Goal: Task Accomplishment & Management: Manage account settings

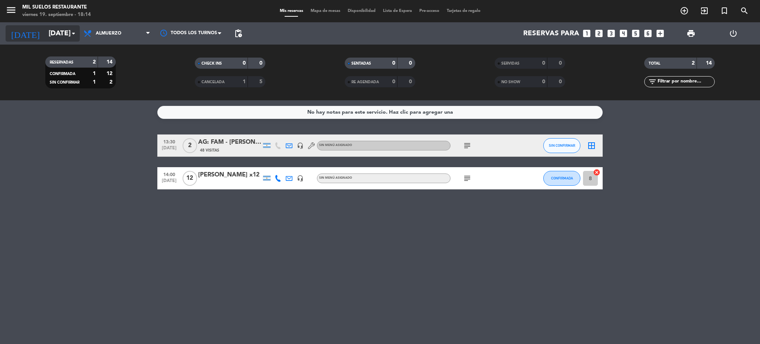
click at [56, 30] on input "[DATE]" at bounding box center [89, 34] width 89 height 16
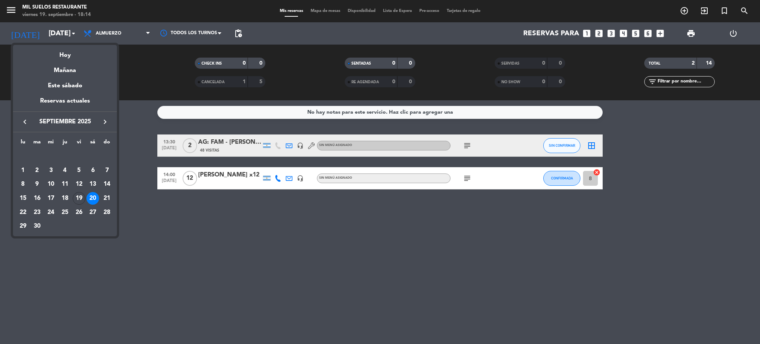
click at [23, 228] on div "29" at bounding box center [23, 226] width 13 height 13
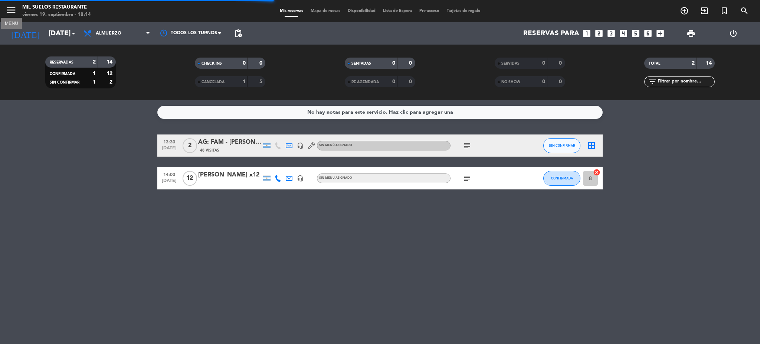
click at [14, 7] on icon "menu" at bounding box center [11, 9] width 11 height 11
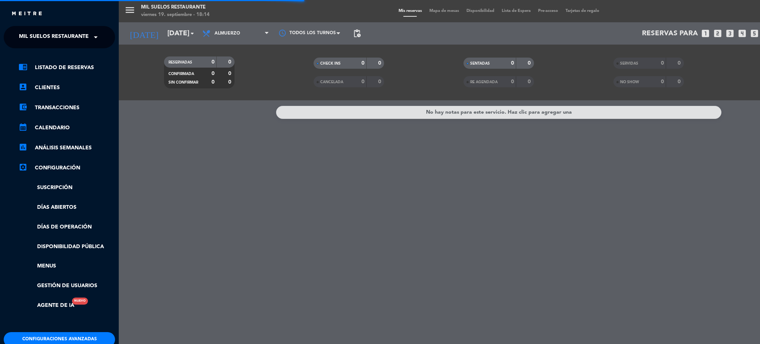
click at [57, 36] on span "Mil Suelos Restaurante" at bounding box center [54, 37] width 70 height 16
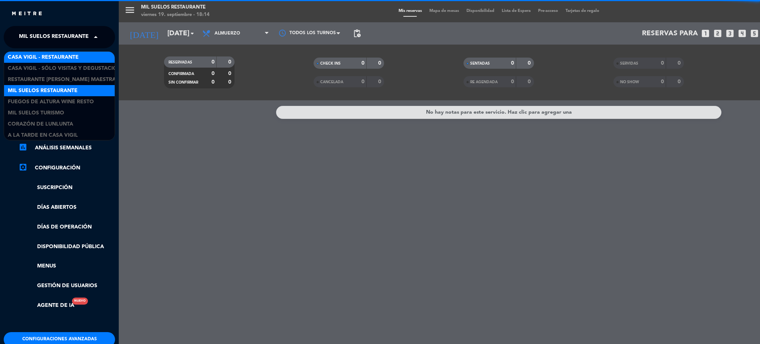
scroll to position [1, 0]
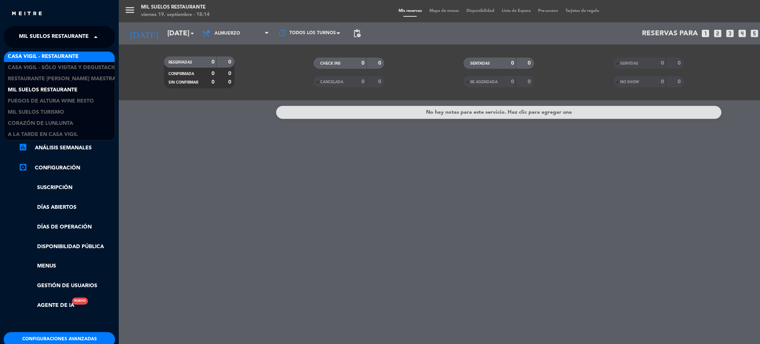
click at [54, 57] on span "Casa Vigil - Restaurante" at bounding box center [43, 56] width 71 height 9
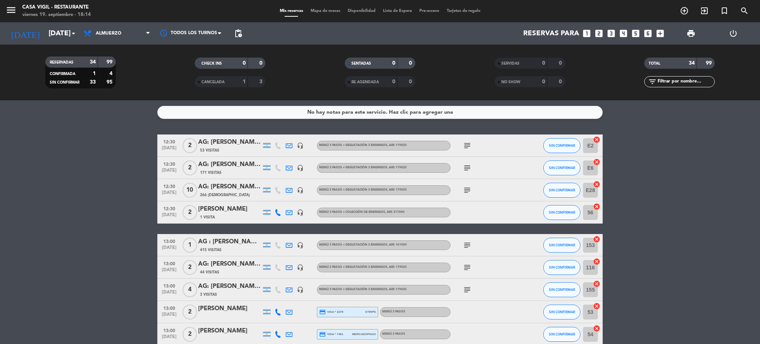
click at [16, 11] on icon "menu" at bounding box center [11, 9] width 11 height 11
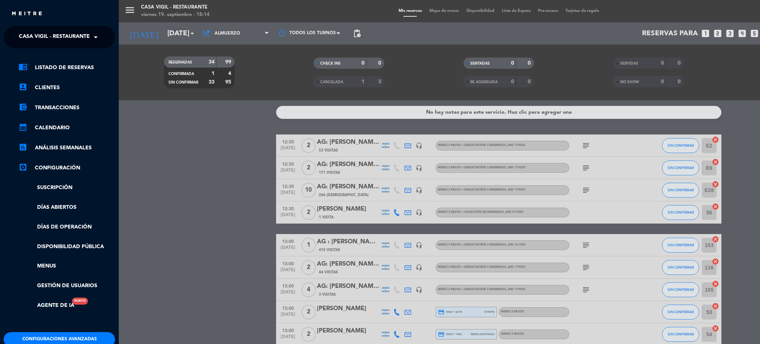
click at [39, 35] on span "Casa Vigil - Restaurante" at bounding box center [54, 37] width 71 height 16
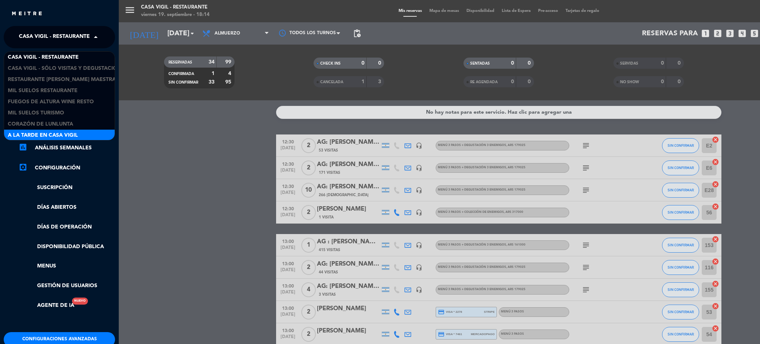
click at [49, 134] on span "A la tarde en Casa Vigil" at bounding box center [43, 135] width 70 height 9
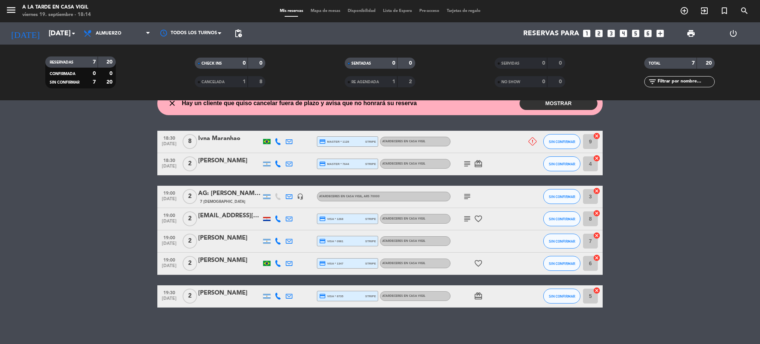
scroll to position [0, 0]
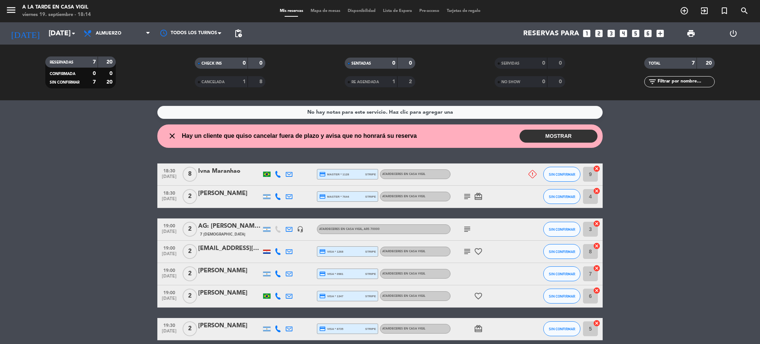
click at [552, 135] on button "MOSTRAR" at bounding box center [559, 136] width 78 height 13
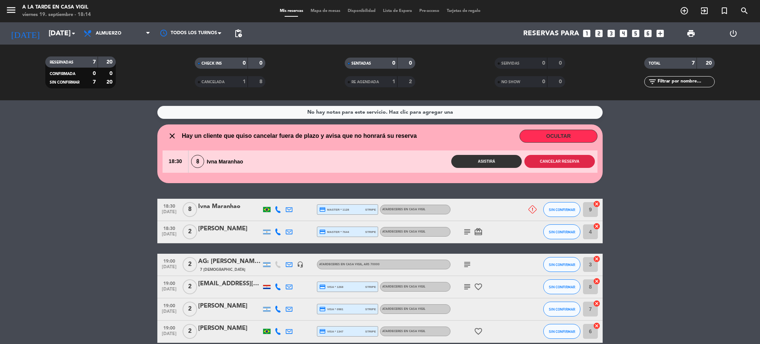
click at [562, 158] on button "Cancelar reserva" at bounding box center [559, 161] width 71 height 13
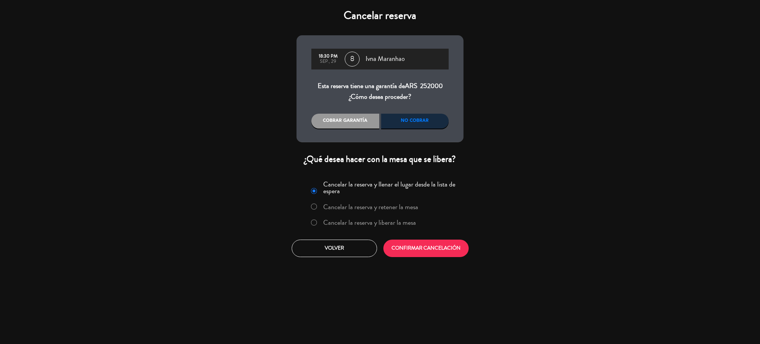
click at [347, 219] on label "Cancelar la reserva y liberar la mesa" at bounding box center [369, 222] width 93 height 7
click at [442, 243] on button "CONFIRMAR CANCELACIÓN" at bounding box center [425, 247] width 85 height 17
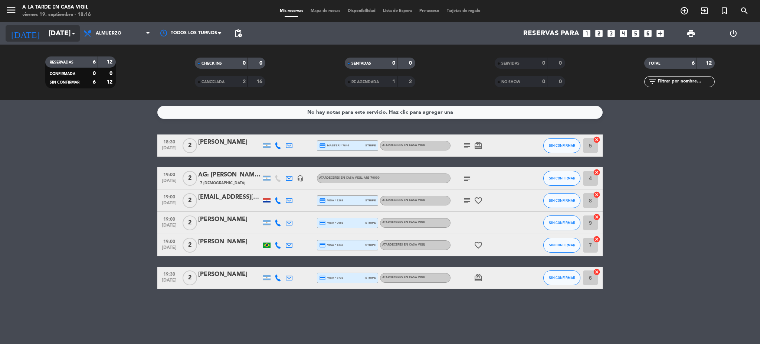
click at [55, 33] on input "[DATE]" at bounding box center [89, 34] width 89 height 16
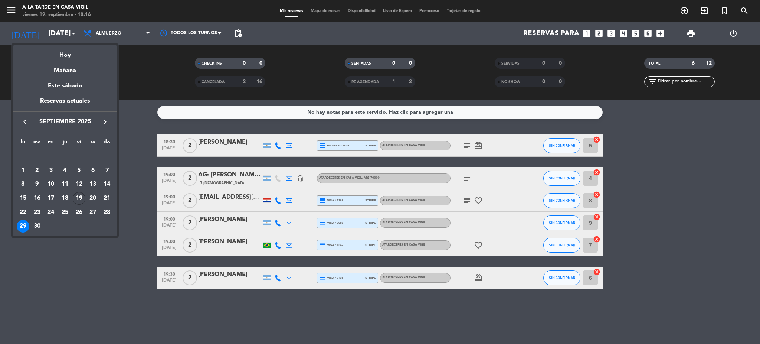
click at [104, 122] on icon "keyboard_arrow_right" at bounding box center [105, 121] width 9 height 9
click at [49, 226] on div "29" at bounding box center [51, 226] width 13 height 13
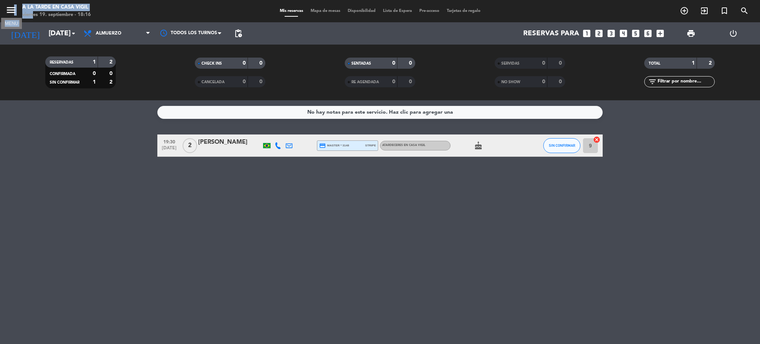
drag, startPoint x: 27, startPoint y: 17, endPoint x: 14, endPoint y: 11, distance: 13.8
click at [14, 11] on div "menu MENU A la tarde en [GEOGRAPHIC_DATA] viernes 19. septiembre - 18:16 Mis re…" at bounding box center [380, 11] width 760 height 22
click at [14, 11] on icon "menu" at bounding box center [11, 9] width 11 height 11
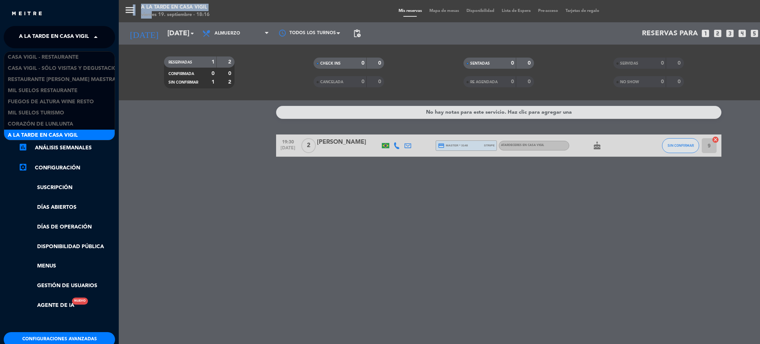
click at [56, 36] on span "A la tarde en Casa Vigil" at bounding box center [54, 37] width 70 height 16
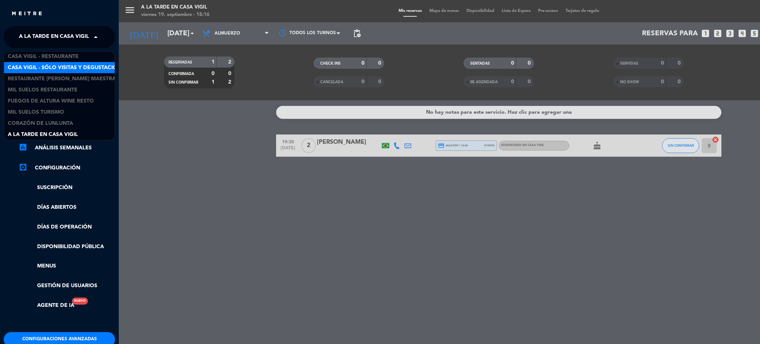
click at [49, 64] on span "Casa Vigil - SÓLO Visitas y Degustaciones" at bounding box center [68, 67] width 120 height 9
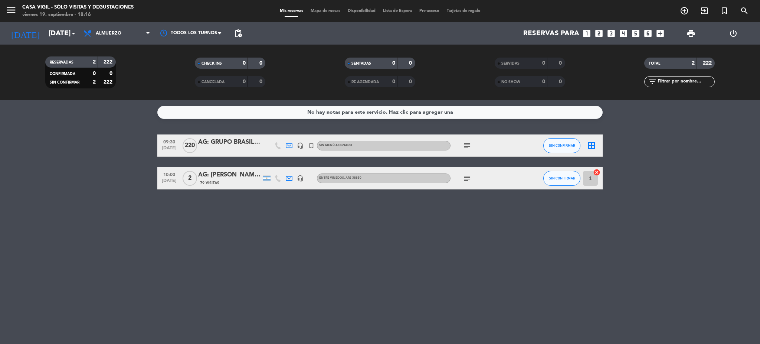
click at [233, 142] on div "AG: GRUPO BRASIL Sep" at bounding box center [229, 142] width 63 height 10
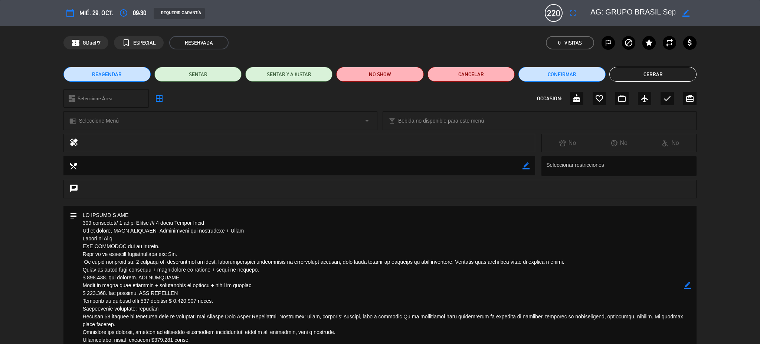
click at [664, 80] on button "Cerrar" at bounding box center [652, 74] width 87 height 15
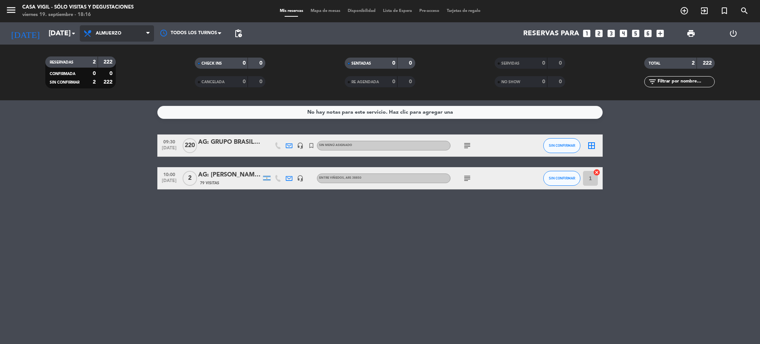
click at [120, 31] on span "Almuerzo" at bounding box center [109, 33] width 26 height 5
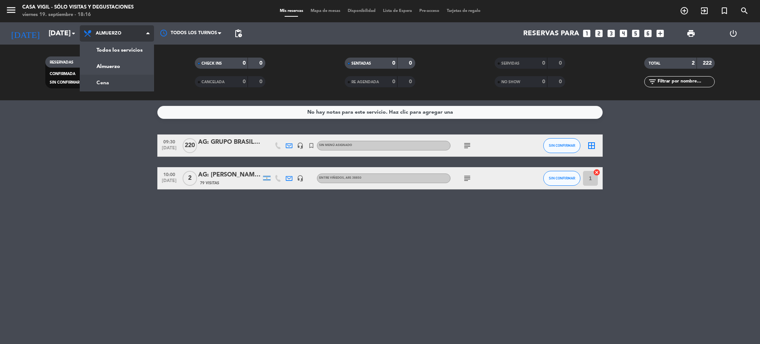
click at [123, 83] on div "menu Casa Vigil - SÓLO Visitas y Degustaciones viernes 19. septiembre - 18:16 M…" at bounding box center [380, 50] width 760 height 100
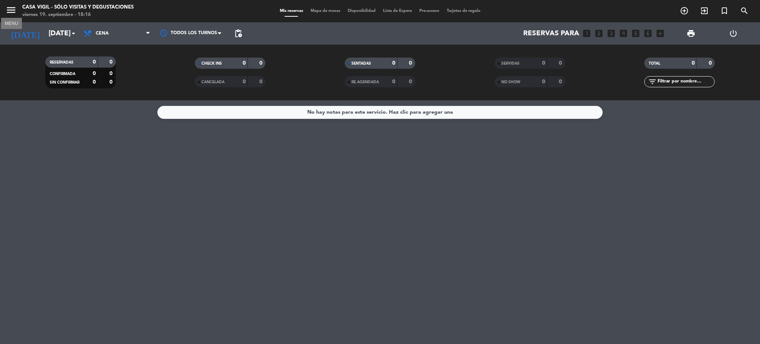
click at [6, 6] on icon "menu" at bounding box center [11, 9] width 11 height 11
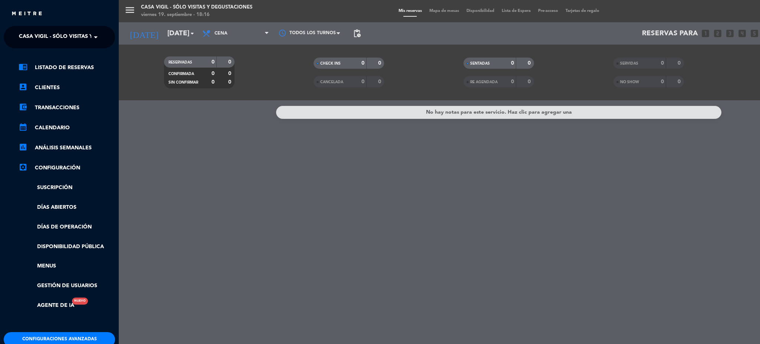
click at [37, 38] on span "Casa Vigil - SÓLO Visitas y Degustaciones" at bounding box center [79, 37] width 120 height 16
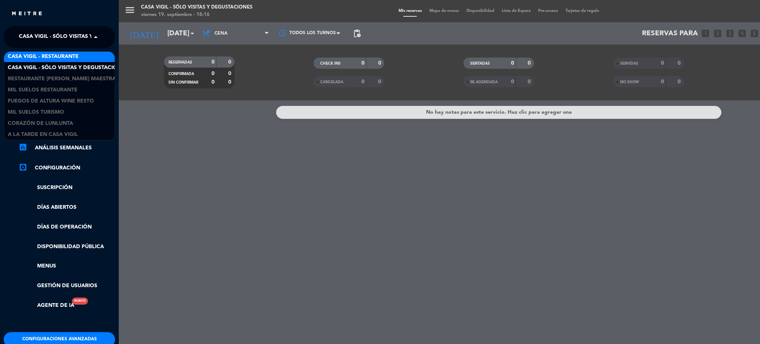
click at [37, 55] on span "Casa Vigil - Restaurante" at bounding box center [43, 56] width 71 height 9
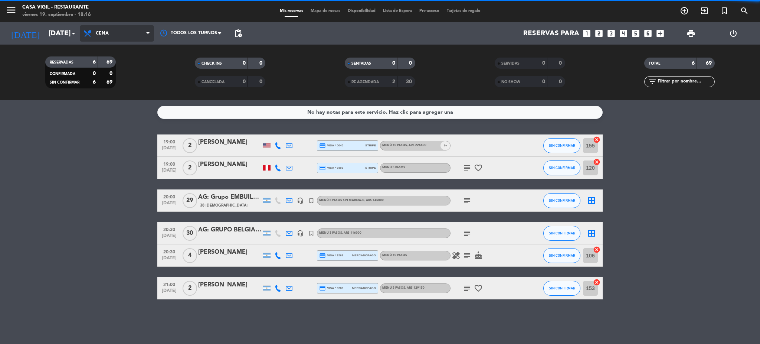
click at [118, 33] on span "Cena" at bounding box center [117, 33] width 74 height 16
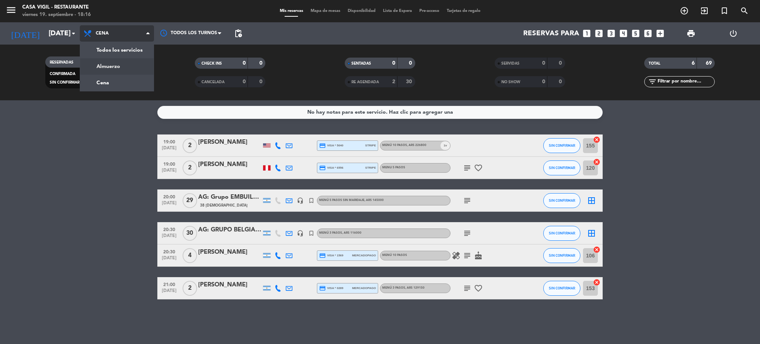
click at [116, 65] on div "menu Casa Vigil - Restaurante viernes 19. septiembre - 18:16 Mis reservas Mapa …" at bounding box center [380, 50] width 760 height 100
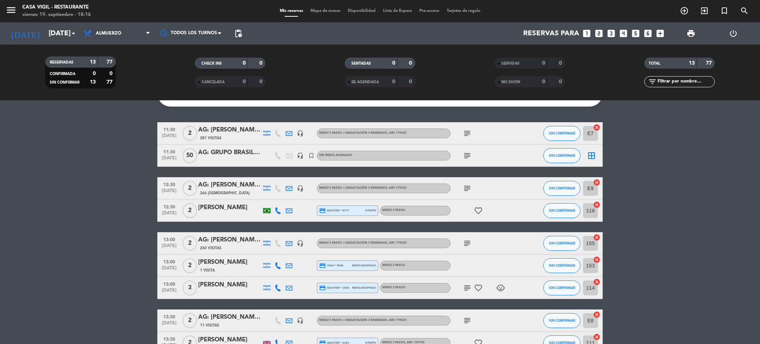
scroll to position [0, 0]
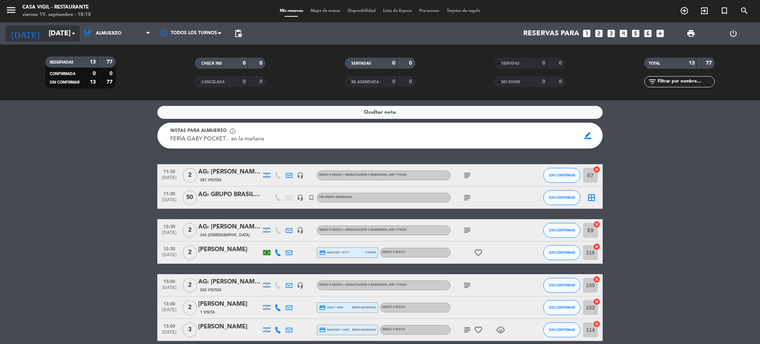
click at [54, 39] on input "[DATE]" at bounding box center [89, 34] width 89 height 16
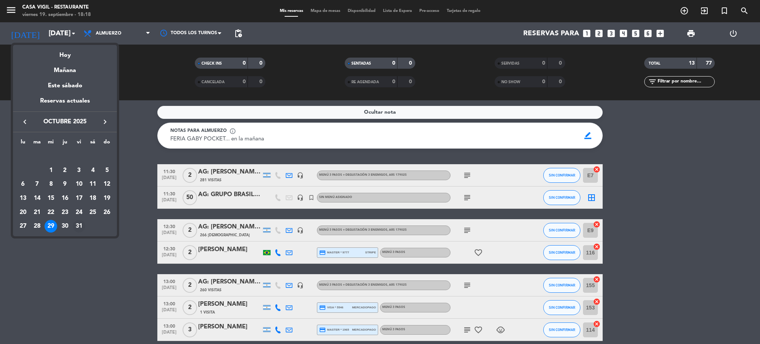
click at [79, 226] on div "31" at bounding box center [79, 226] width 13 height 13
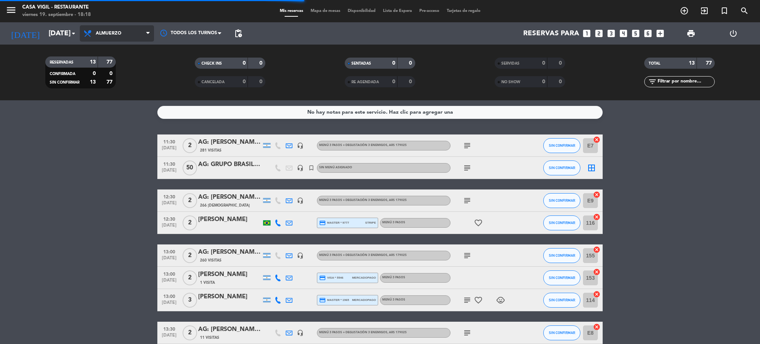
click at [122, 29] on span "Almuerzo" at bounding box center [117, 33] width 74 height 16
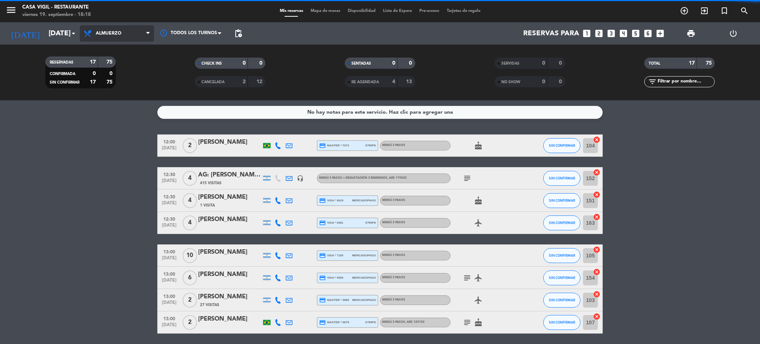
click at [116, 32] on span "Almuerzo" at bounding box center [109, 33] width 26 height 5
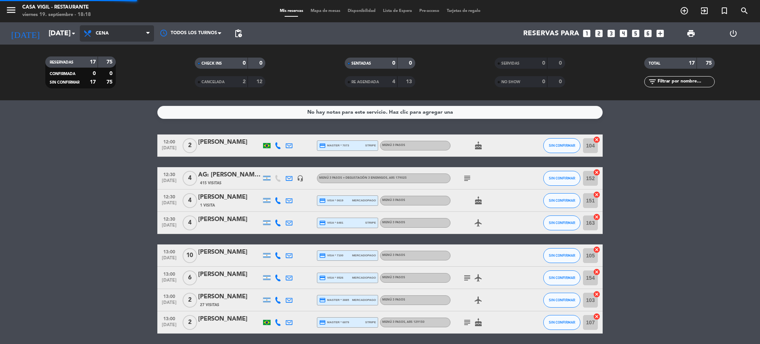
click at [105, 87] on div "menu Casa Vigil - Restaurante viernes 19. septiembre - 18:18 Mis reservas Mapa …" at bounding box center [380, 50] width 760 height 100
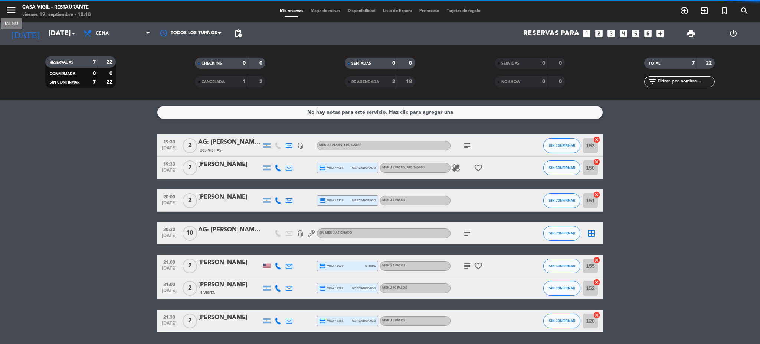
click at [13, 10] on icon "menu" at bounding box center [11, 9] width 11 height 11
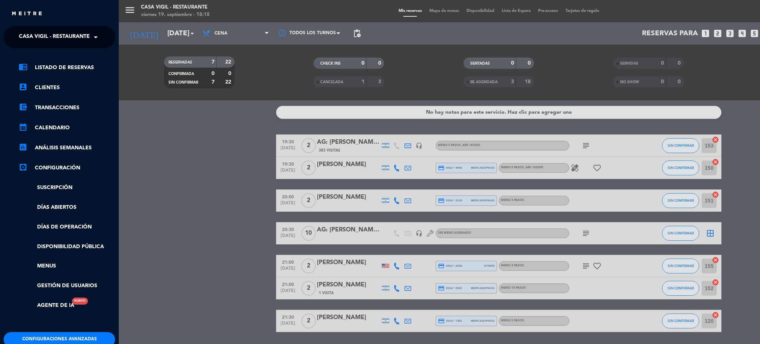
click at [47, 32] on span "Casa Vigil - Restaurante" at bounding box center [54, 37] width 71 height 16
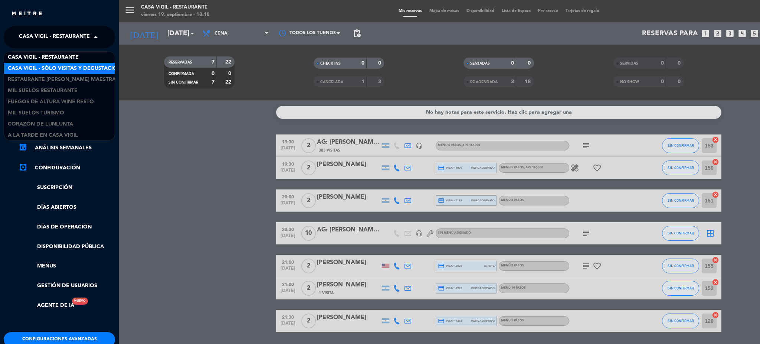
click at [53, 67] on span "Casa Vigil - SÓLO Visitas y Degustaciones" at bounding box center [68, 68] width 120 height 9
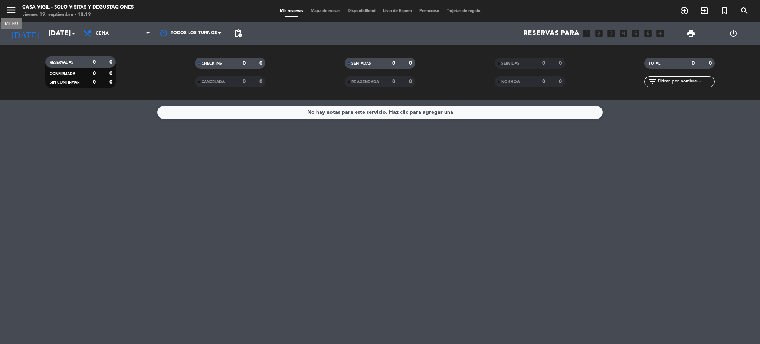
click at [9, 9] on icon "menu" at bounding box center [11, 9] width 11 height 11
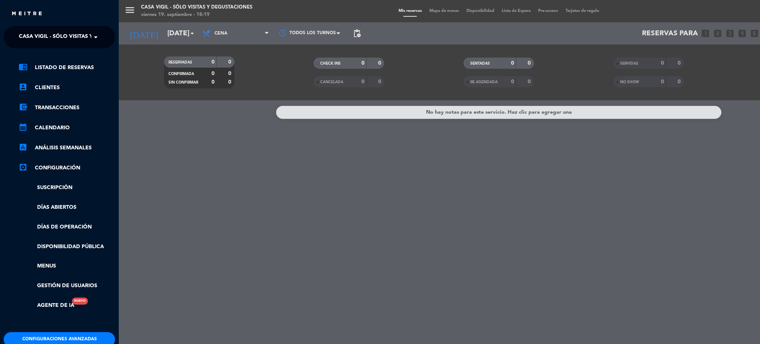
click at [40, 32] on span "Casa Vigil - SÓLO Visitas y Degustaciones" at bounding box center [79, 37] width 120 height 16
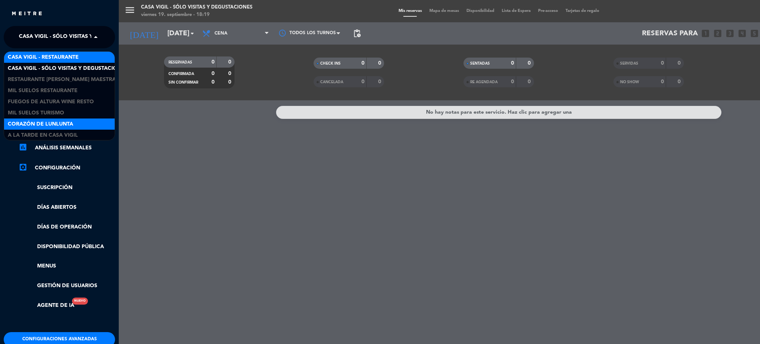
scroll to position [1, 0]
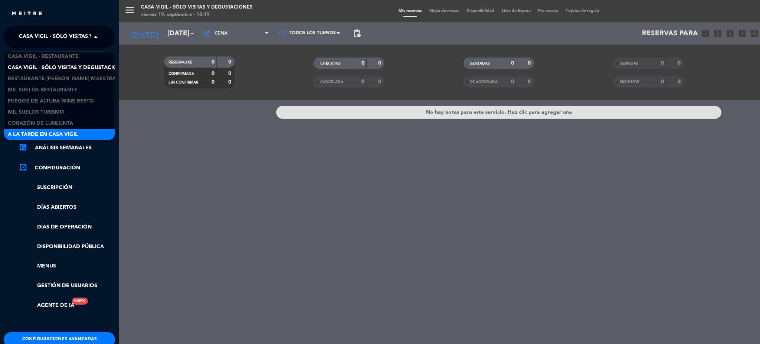
click at [47, 132] on span "A la tarde en Casa Vigil" at bounding box center [43, 134] width 70 height 9
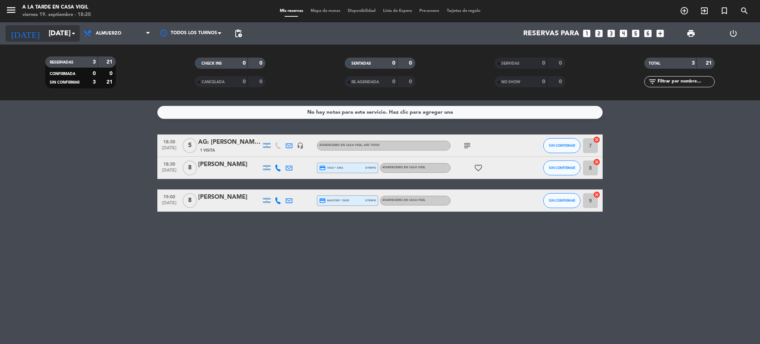
click at [45, 37] on input "[DATE]" at bounding box center [89, 34] width 89 height 16
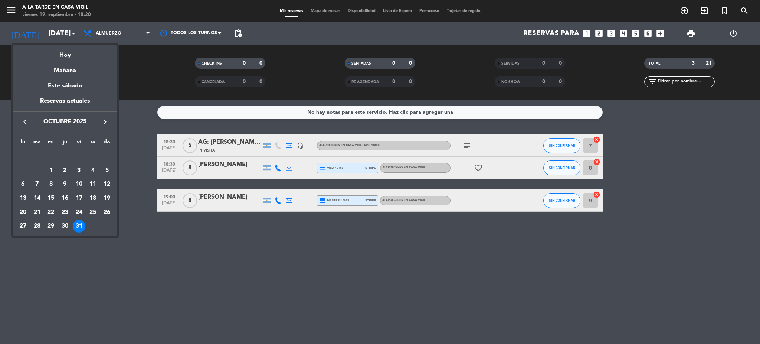
click at [56, 54] on div "Hoy" at bounding box center [65, 52] width 104 height 15
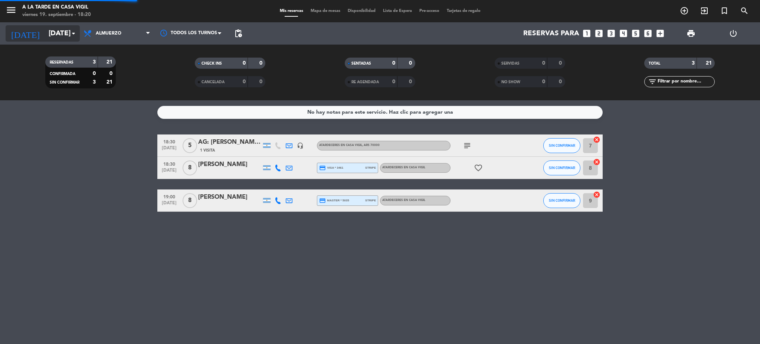
click at [53, 35] on input "[DATE]" at bounding box center [89, 34] width 89 height 16
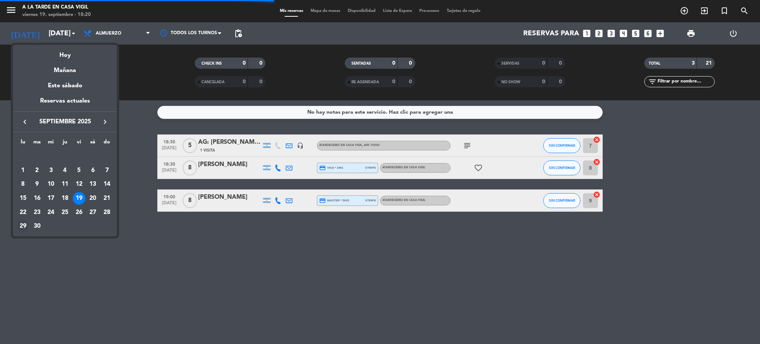
click at [24, 226] on div "29" at bounding box center [23, 226] width 13 height 13
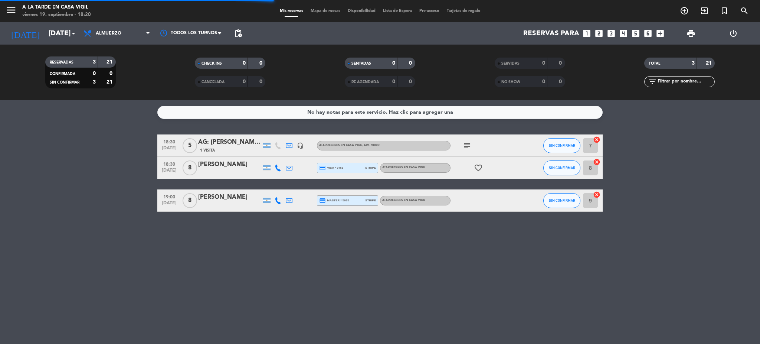
type input "[DATE]"
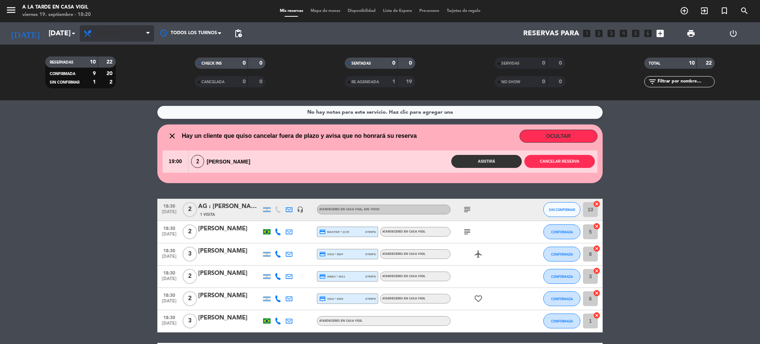
click at [108, 26] on div "Todos los servicios Almuerzo Almuerzo Todos los servicios Almuerzo" at bounding box center [117, 33] width 74 height 22
click at [109, 34] on span "Almuerzo" at bounding box center [109, 33] width 26 height 5
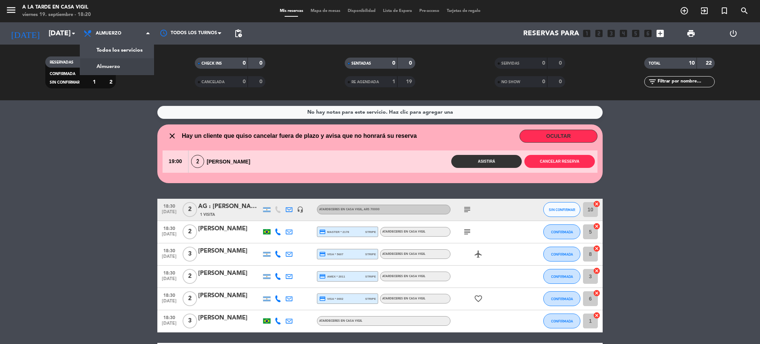
drag, startPoint x: 105, startPoint y: 68, endPoint x: 131, endPoint y: 74, distance: 27.4
click at [105, 68] on div "menu A la tarde en Casa Vigil viernes 19. septiembre - 18:20 Mis reservas Mapa …" at bounding box center [380, 50] width 760 height 100
click at [12, 12] on icon "menu" at bounding box center [11, 9] width 11 height 11
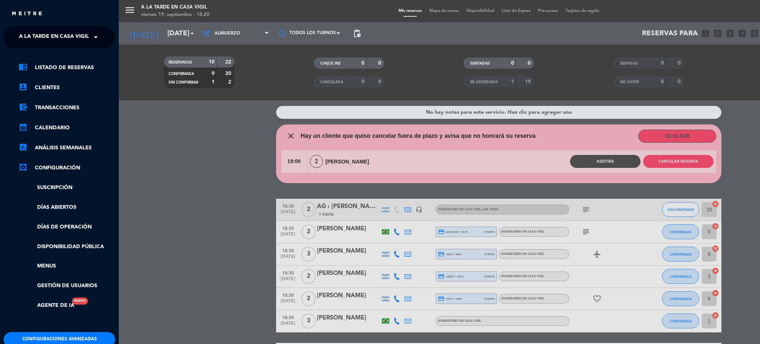
click at [57, 35] on span "A la tarde en Casa Vigil" at bounding box center [54, 37] width 70 height 16
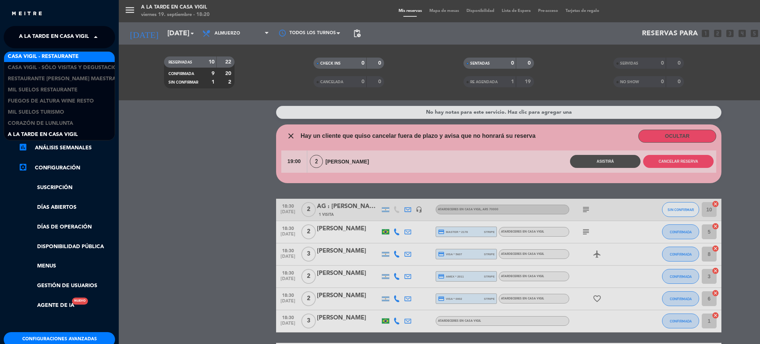
click at [58, 60] on span "Casa Vigil - Restaurante" at bounding box center [43, 56] width 71 height 9
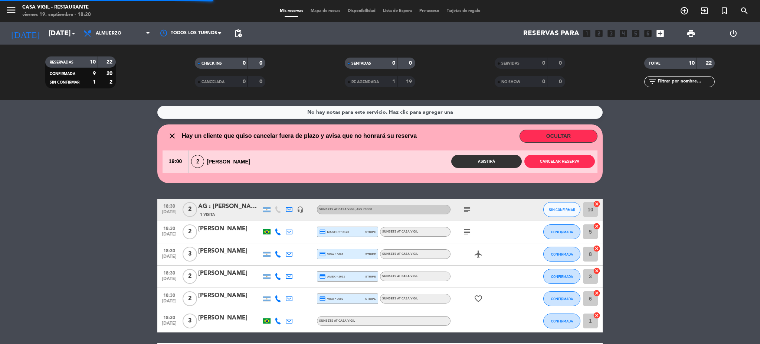
click at [670, 81] on input "text" at bounding box center [686, 82] width 58 height 8
type input "ana"
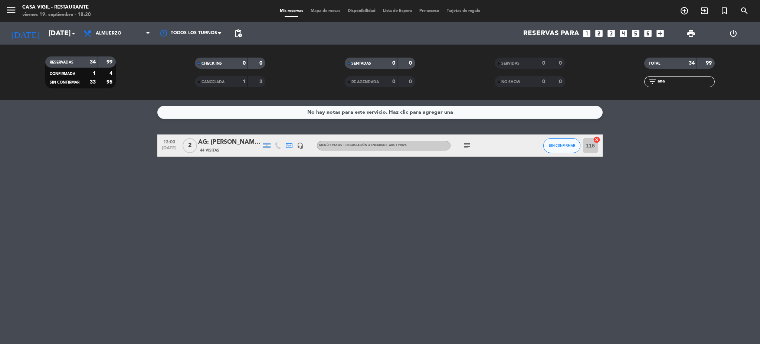
drag, startPoint x: 676, startPoint y: 82, endPoint x: 637, endPoint y: 81, distance: 38.2
click at [637, 81] on div "filter_list ana" at bounding box center [680, 81] width 150 height 11
